Goal: Register for event/course

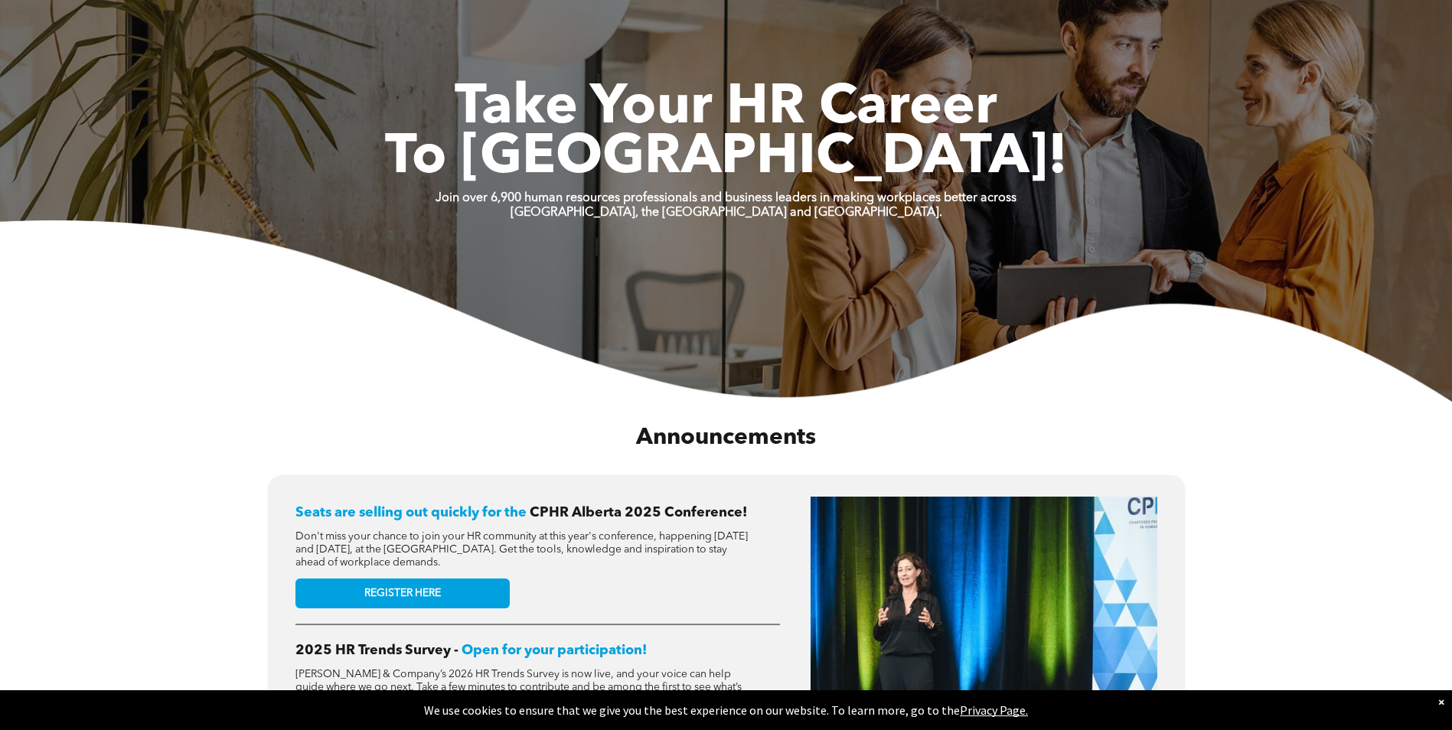
drag, startPoint x: 0, startPoint y: 0, endPoint x: 668, endPoint y: 394, distance: 775.6
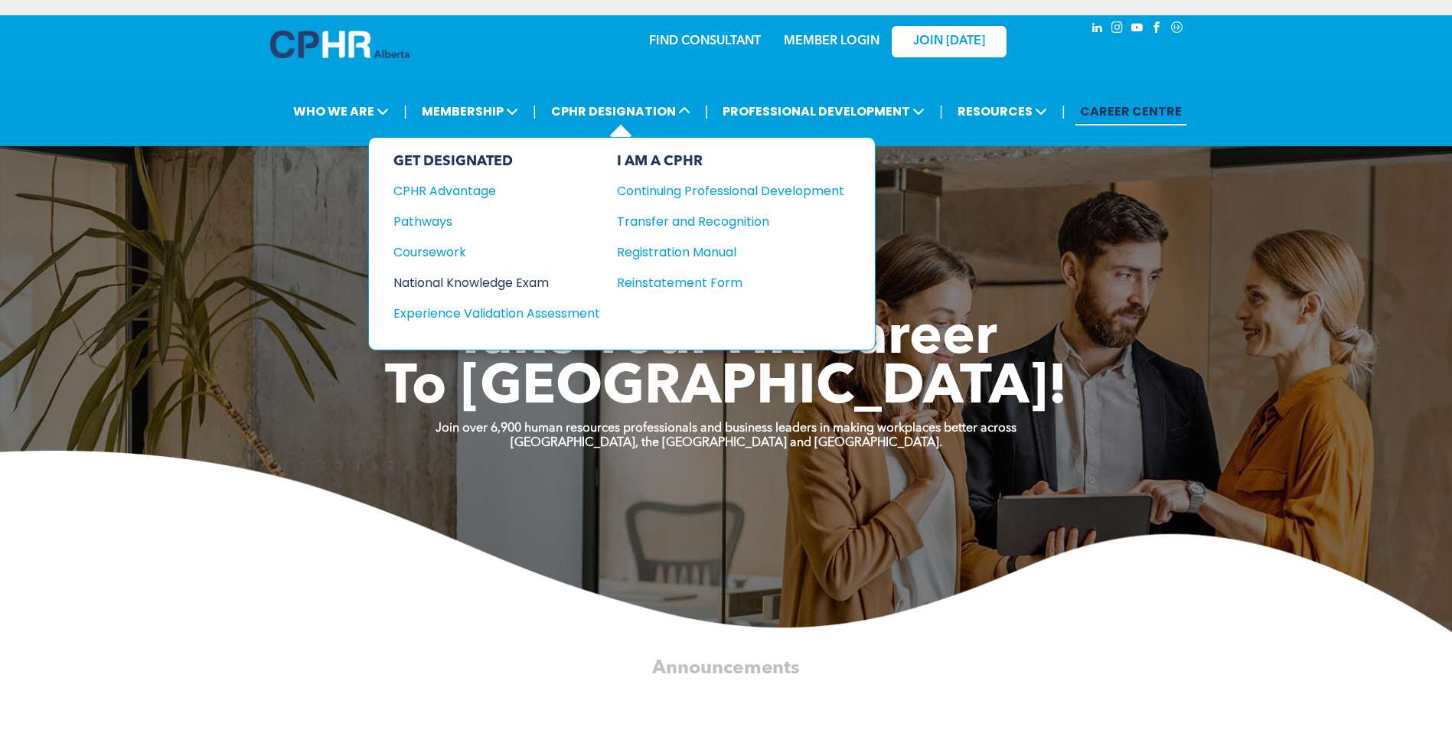
click at [512, 288] on div "National Knowledge Exam" at bounding box center [486, 282] width 186 height 19
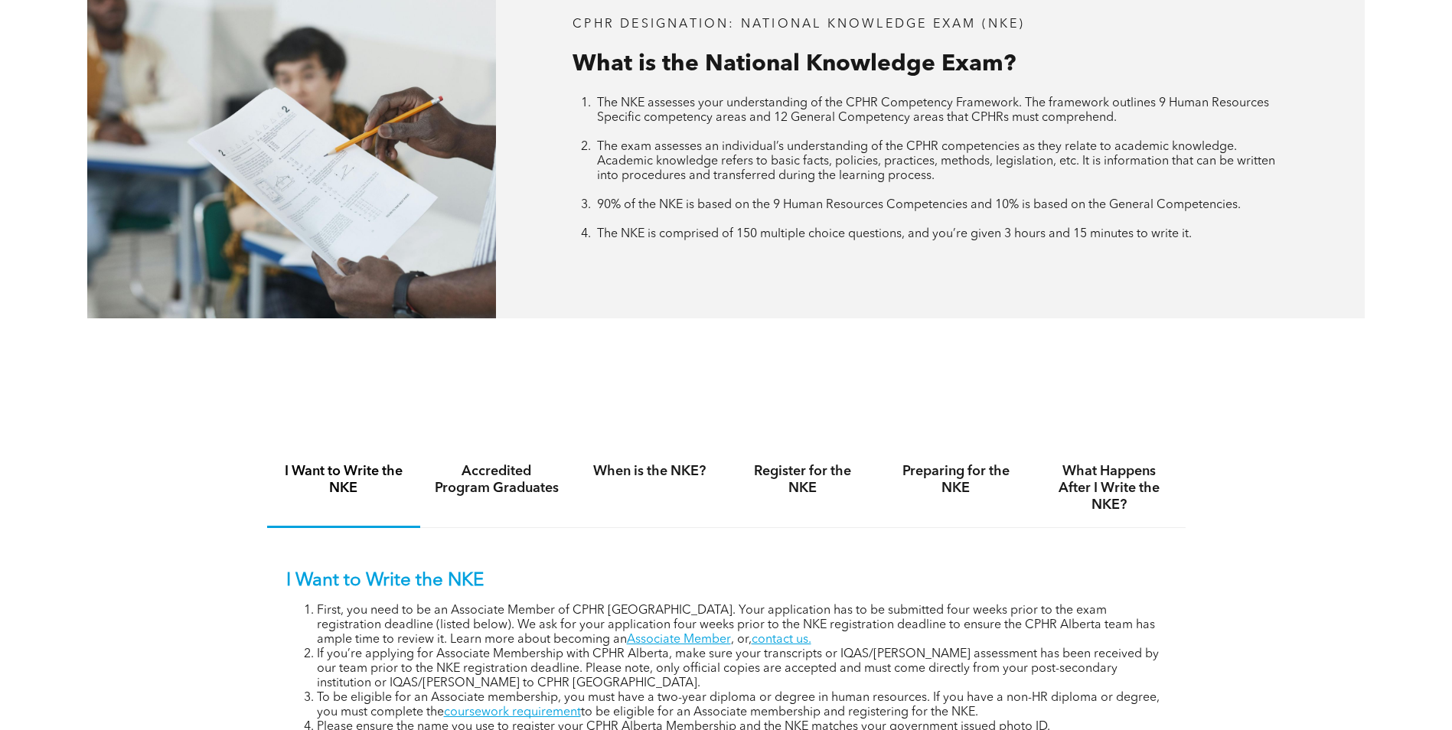
scroll to position [712, 0]
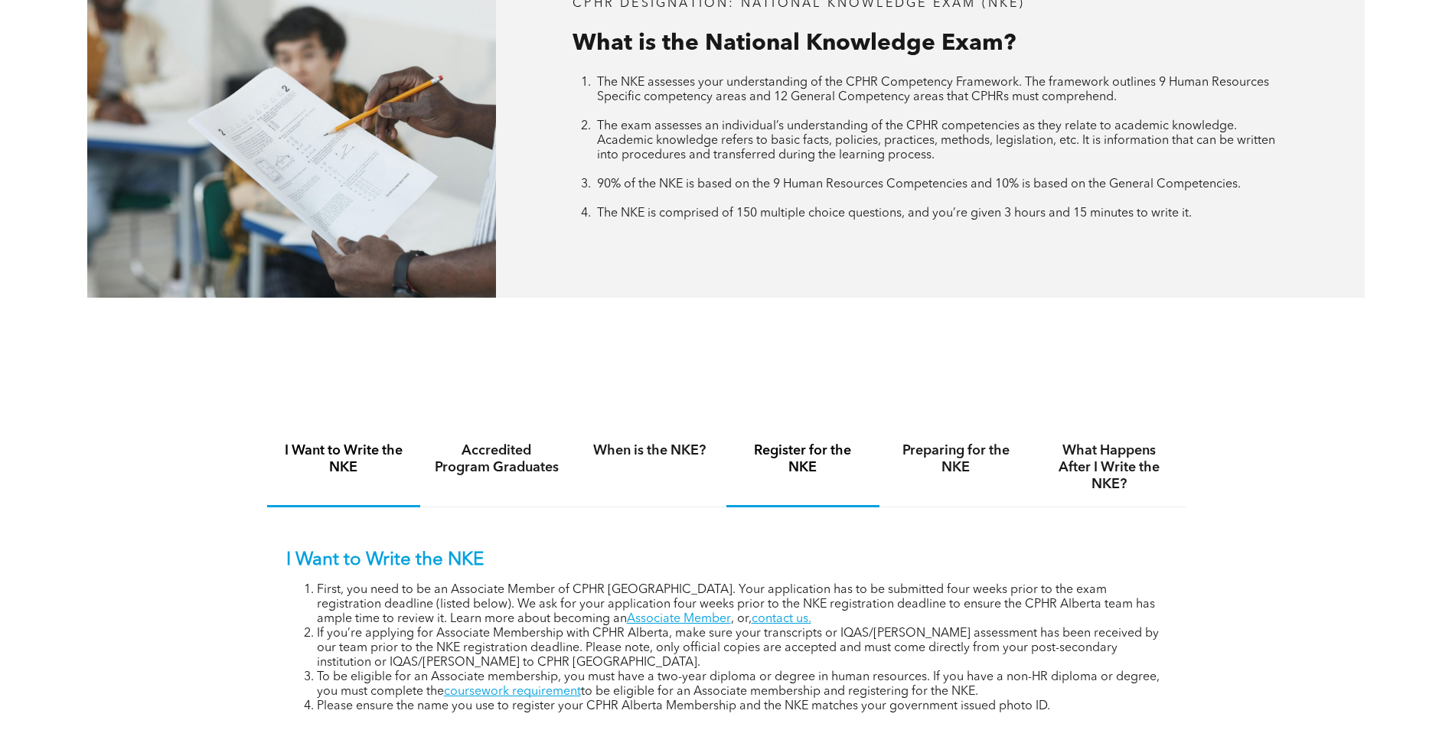
click at [803, 459] on h4 "Register for the NKE" at bounding box center [802, 459] width 125 height 34
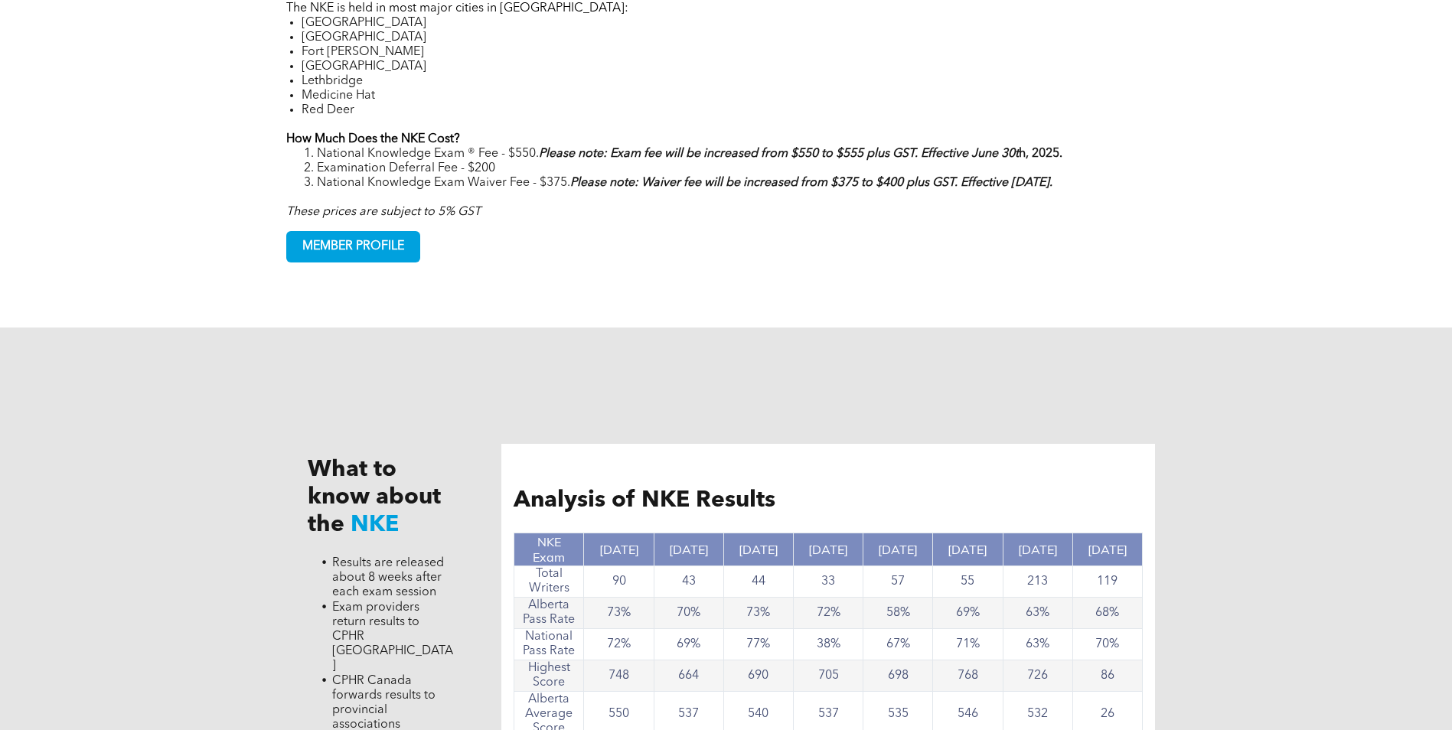
scroll to position [1018, 0]
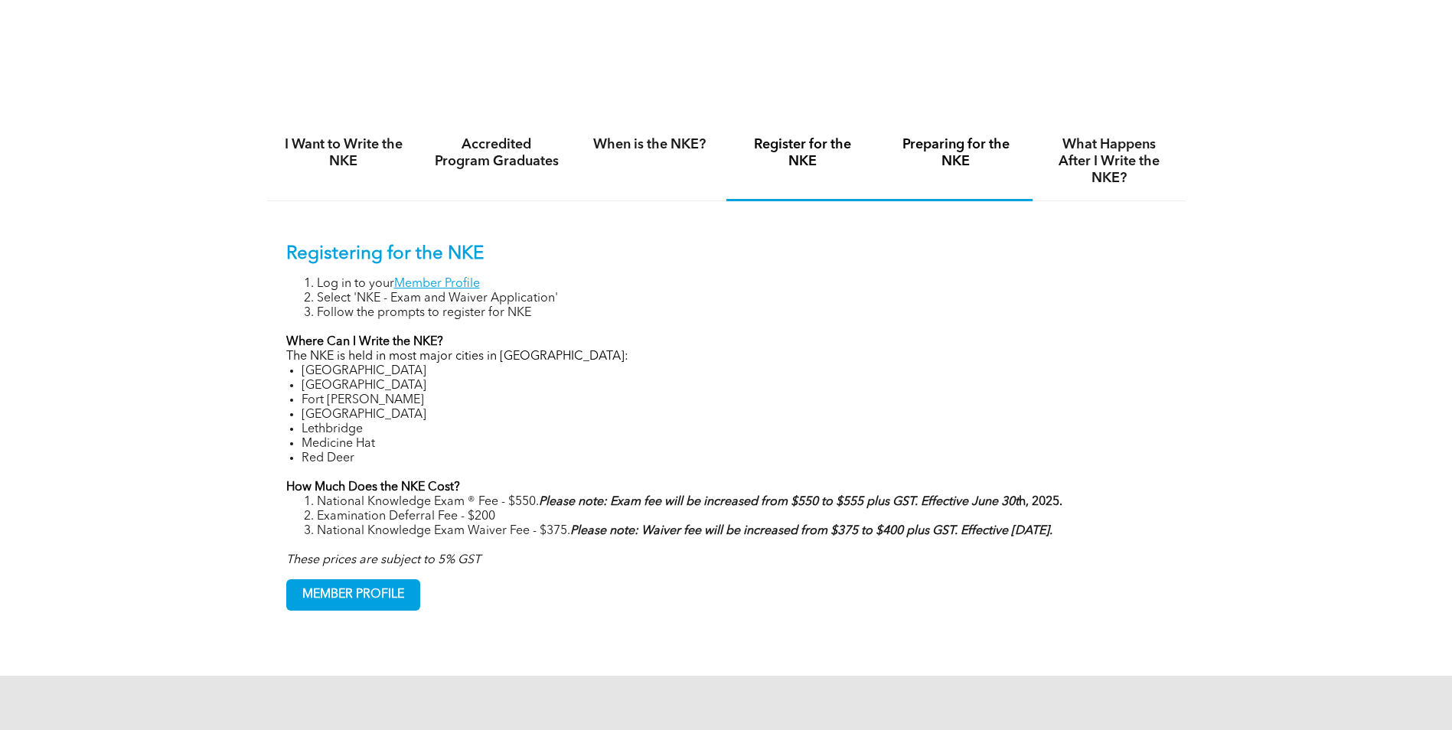
click at [956, 154] on h4 "Preparing for the NKE" at bounding box center [955, 153] width 125 height 34
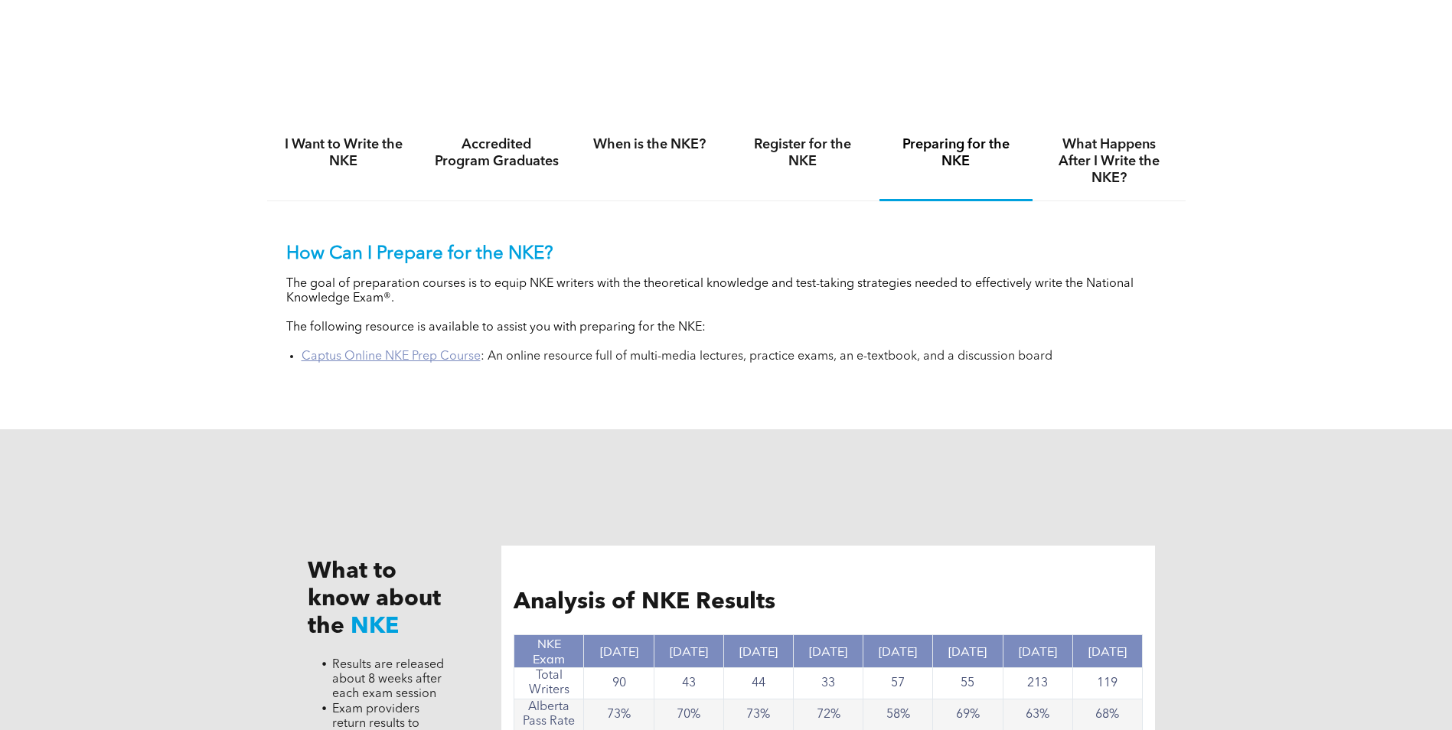
click at [412, 354] on link "Captus Online NKE Prep Course" at bounding box center [390, 356] width 179 height 12
click at [808, 151] on h4 "Register for the NKE" at bounding box center [802, 153] width 125 height 34
